Goal: Task Accomplishment & Management: Manage account settings

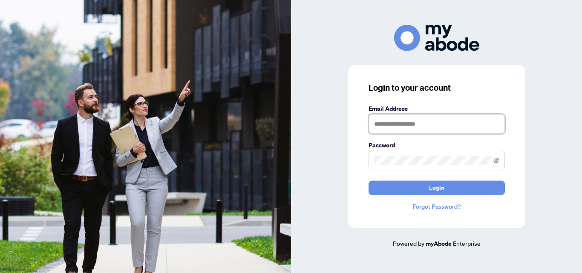
click at [410, 127] on input "text" at bounding box center [436, 124] width 136 height 20
type input "**********"
click at [368, 181] on button "Login" at bounding box center [436, 188] width 136 height 14
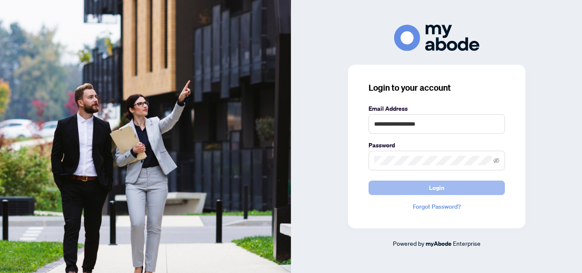
click at [431, 187] on span "Login" at bounding box center [436, 188] width 15 height 14
click at [434, 189] on span "Login" at bounding box center [436, 188] width 15 height 14
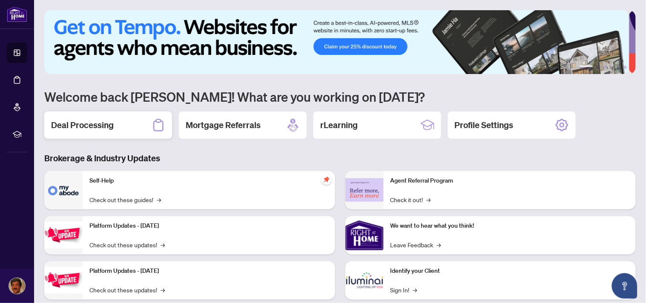
click at [86, 124] on h2 "Deal Processing" at bounding box center [82, 125] width 63 height 12
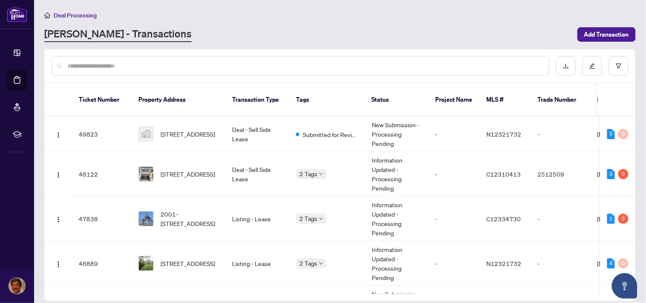
scroll to position [154, 0]
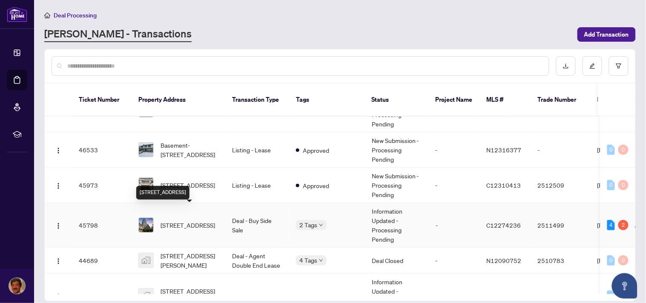
click at [202, 221] on span "[STREET_ADDRESS]" at bounding box center [188, 225] width 55 height 9
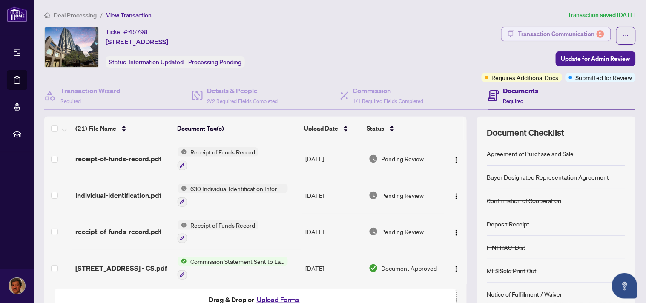
click at [567, 32] on div "Transaction Communication 2" at bounding box center [561, 34] width 86 height 14
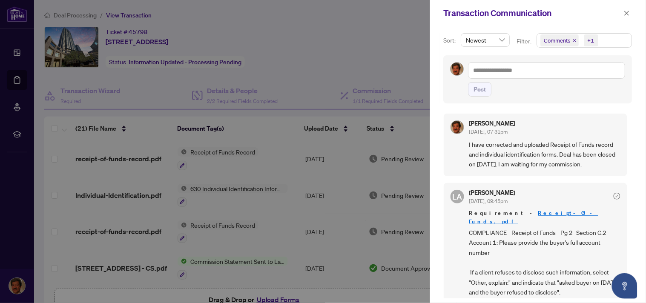
drag, startPoint x: 630, startPoint y: 131, endPoint x: 627, endPoint y: 149, distance: 18.6
click at [627, 149] on div "[PERSON_NAME] [DATE], 07:31pm I have corrected and uploaded Receipt of Funds re…" at bounding box center [538, 204] width 189 height 190
click at [635, 149] on div "Sort: Newest Filter: Comments +1 Post [PERSON_NAME] [DATE], 07:31pm I have corr…" at bounding box center [538, 164] width 216 height 277
click at [633, 103] on div "Post" at bounding box center [538, 79] width 196 height 48
